Goal: Task Accomplishment & Management: Manage account settings

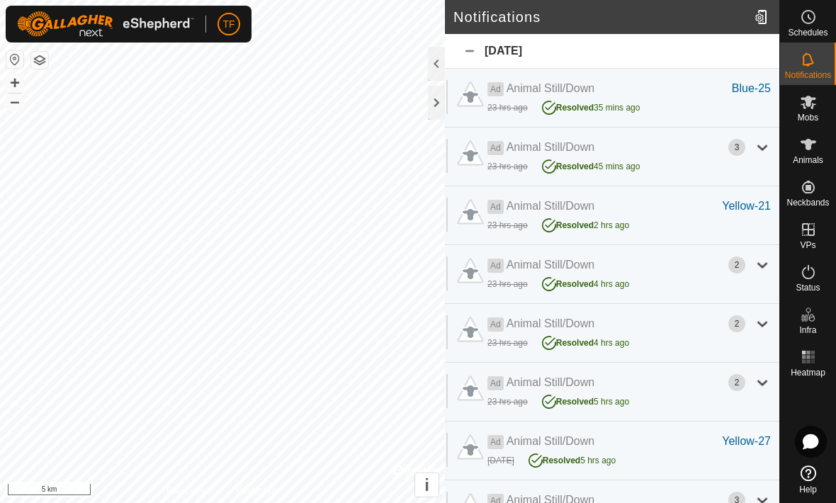
scroll to position [254, 0]
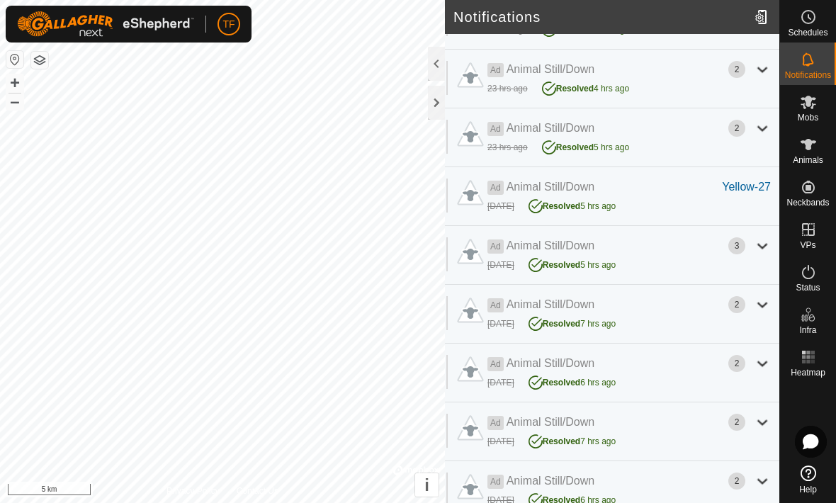
click at [444, 110] on div at bounding box center [436, 103] width 17 height 34
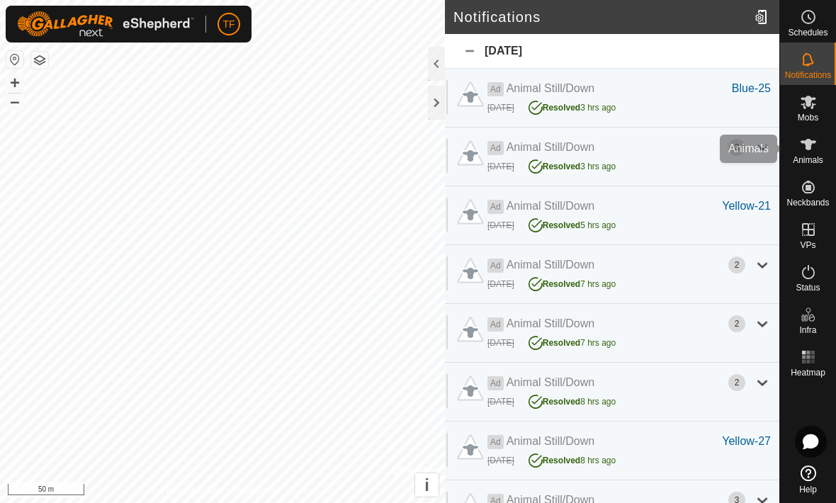
click at [808, 145] on icon at bounding box center [808, 144] width 16 height 11
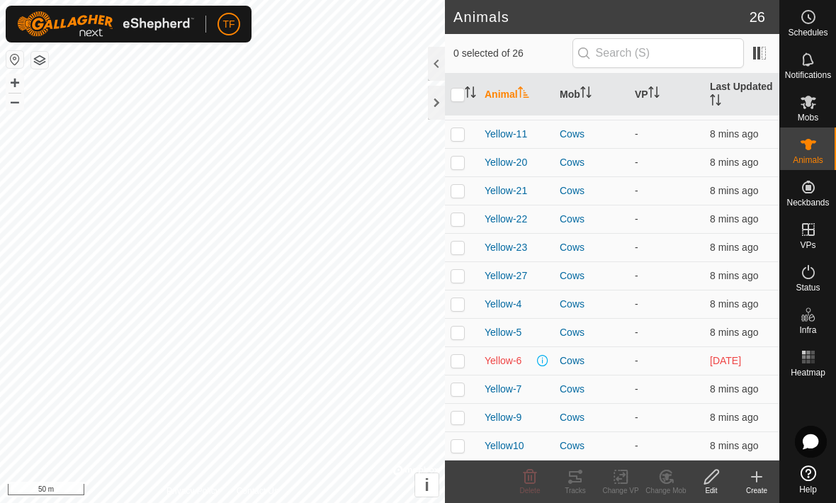
scroll to position [394, 0]
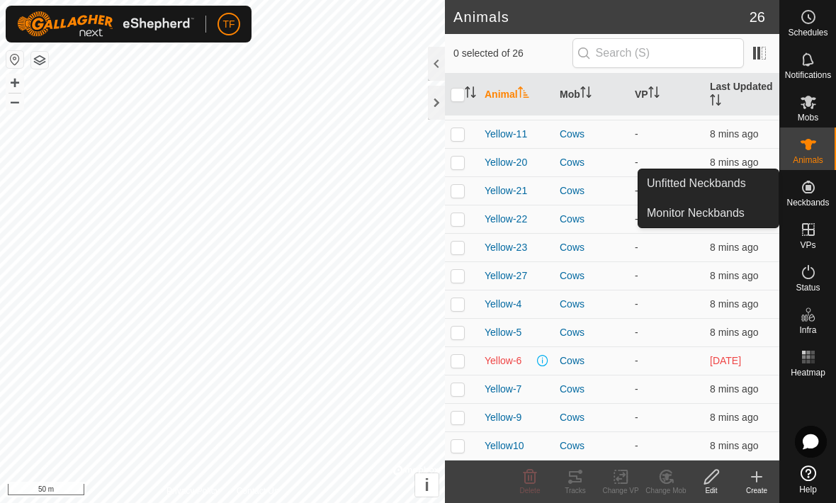
click at [727, 190] on span "Unfitted Neckbands" at bounding box center [696, 183] width 99 height 17
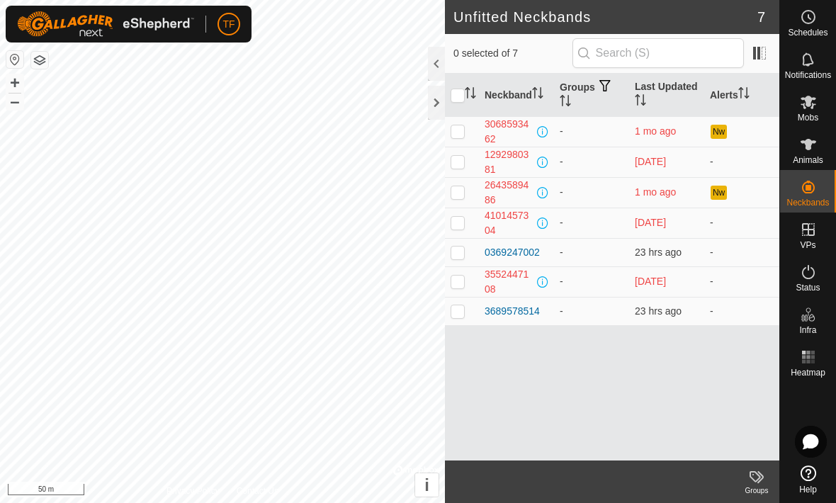
click at [528, 252] on div "0369247002" at bounding box center [511, 252] width 55 height 15
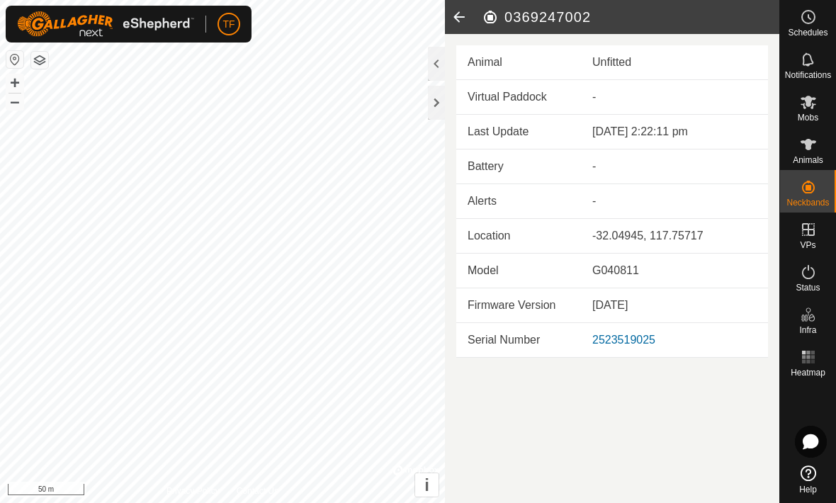
click at [461, 18] on icon at bounding box center [459, 17] width 28 height 34
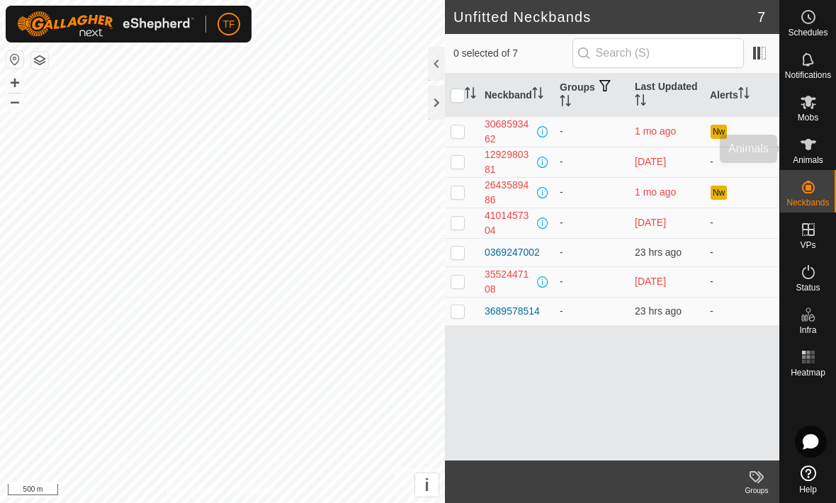
click at [813, 156] on span "Animals" at bounding box center [807, 160] width 30 height 8
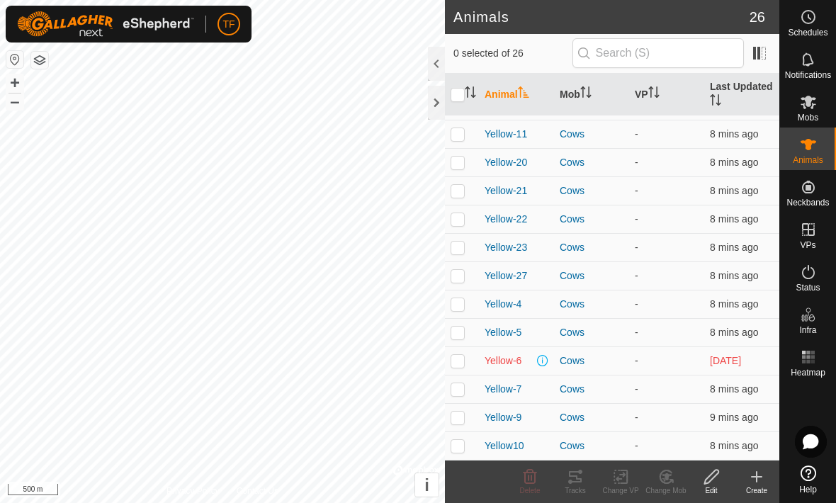
scroll to position [394, 0]
click at [507, 360] on span "Yellow-6" at bounding box center [502, 360] width 37 height 15
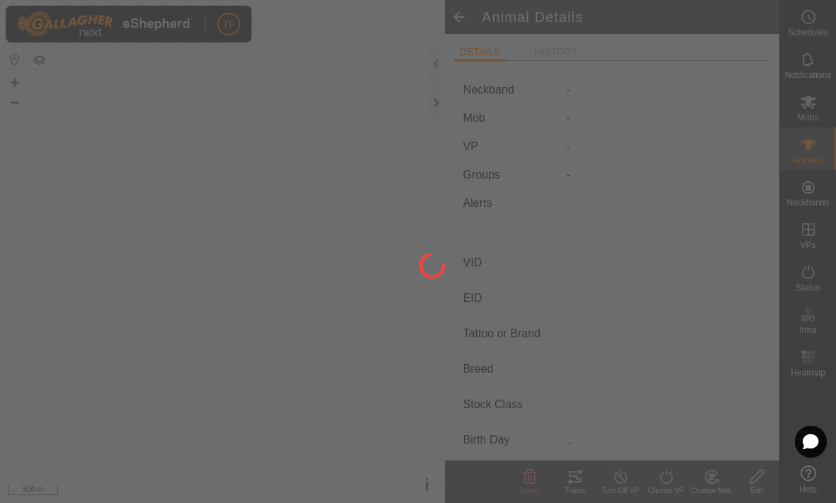
type input "Yellow-6"
type input "-"
type input "Cow"
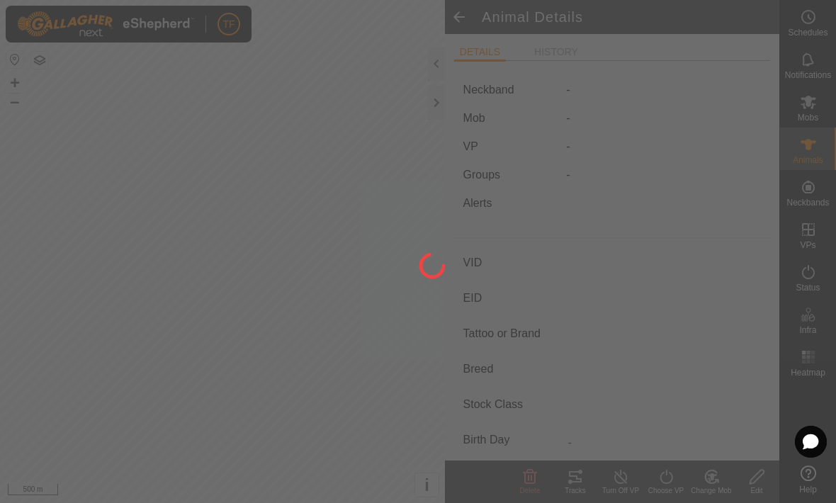
type input "05/2021"
type input "4 years 4 months"
type input "0 kg"
type input "-"
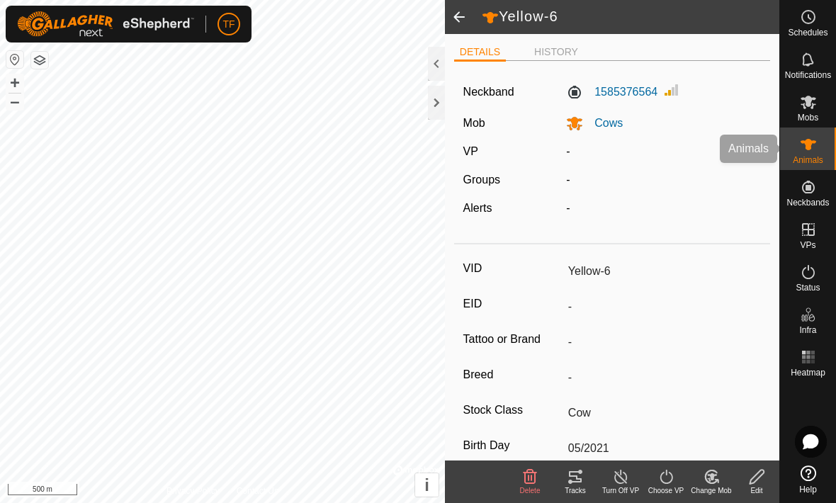
click at [812, 149] on icon at bounding box center [807, 144] width 17 height 17
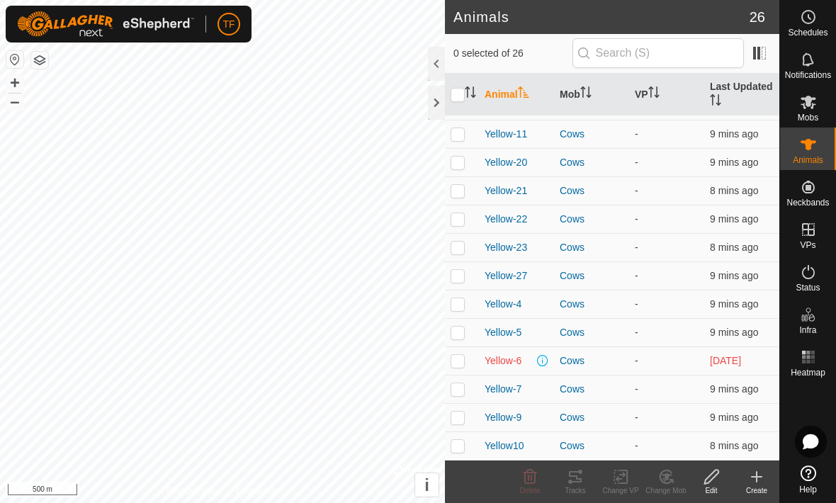
scroll to position [394, 0]
